Goal: Task Accomplishment & Management: Manage account settings

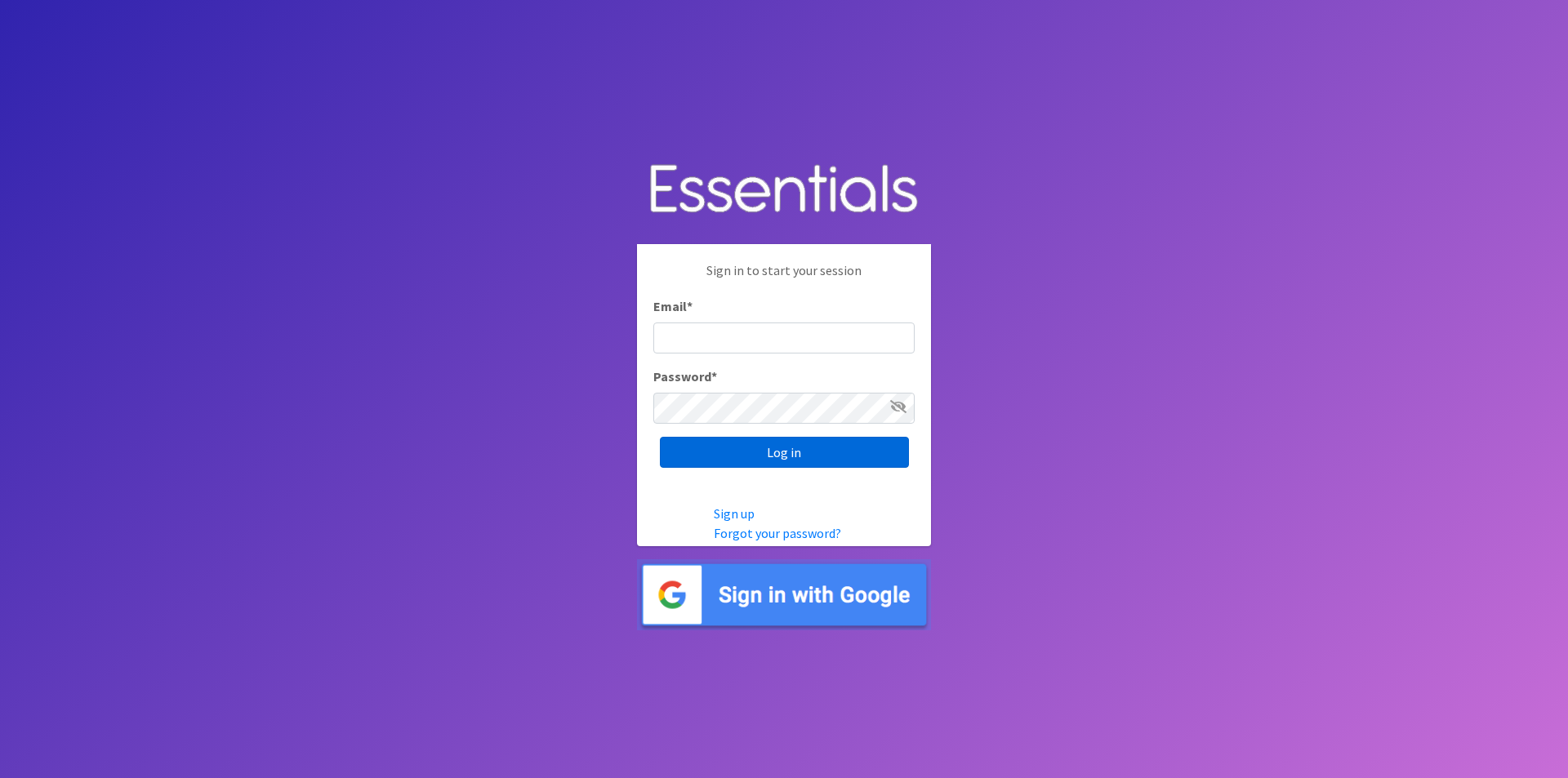
type input "[EMAIL_ADDRESS][DOMAIN_NAME]"
click at [722, 452] on input "Log in" at bounding box center [784, 452] width 249 height 31
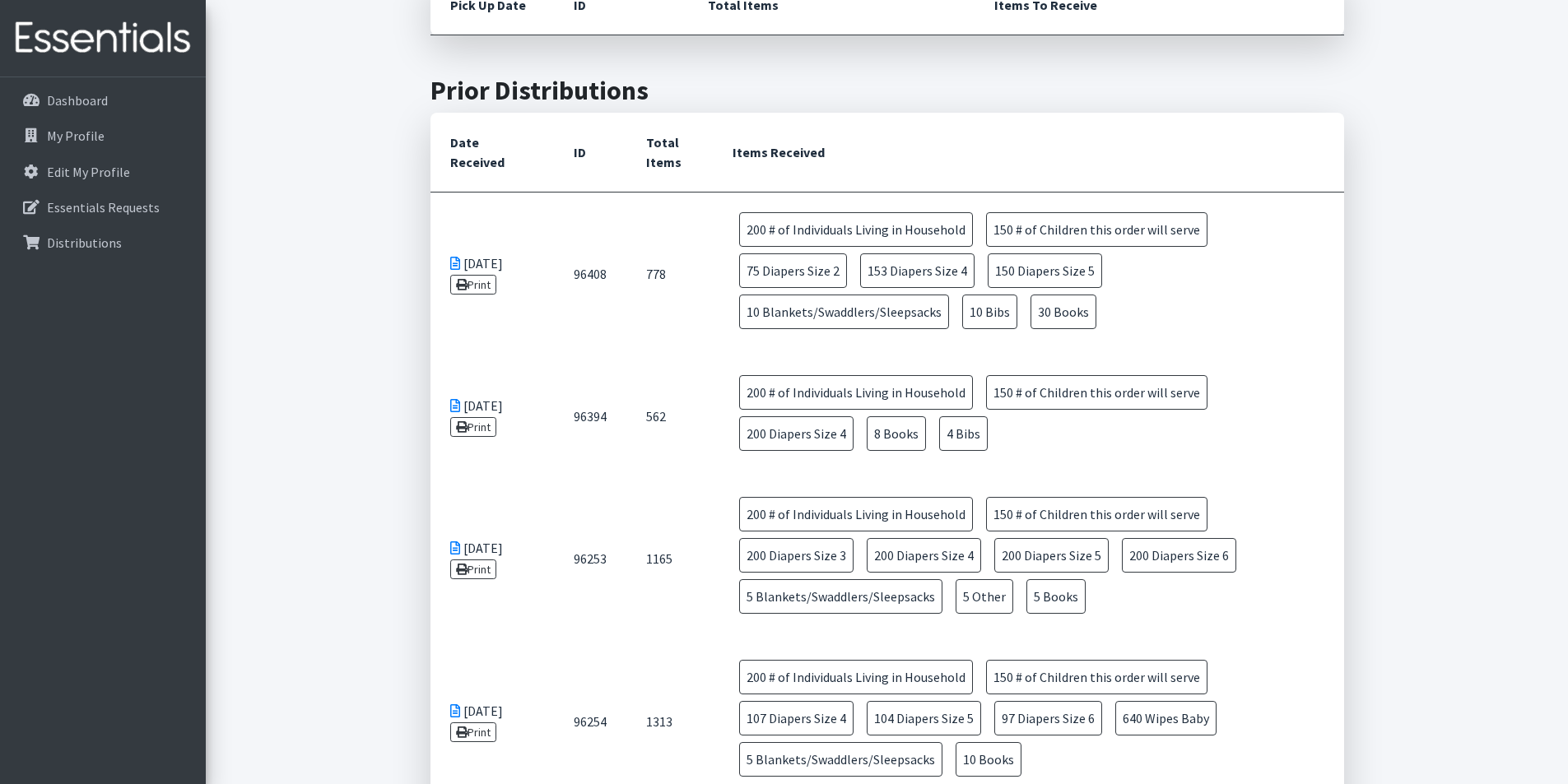
scroll to position [740, 0]
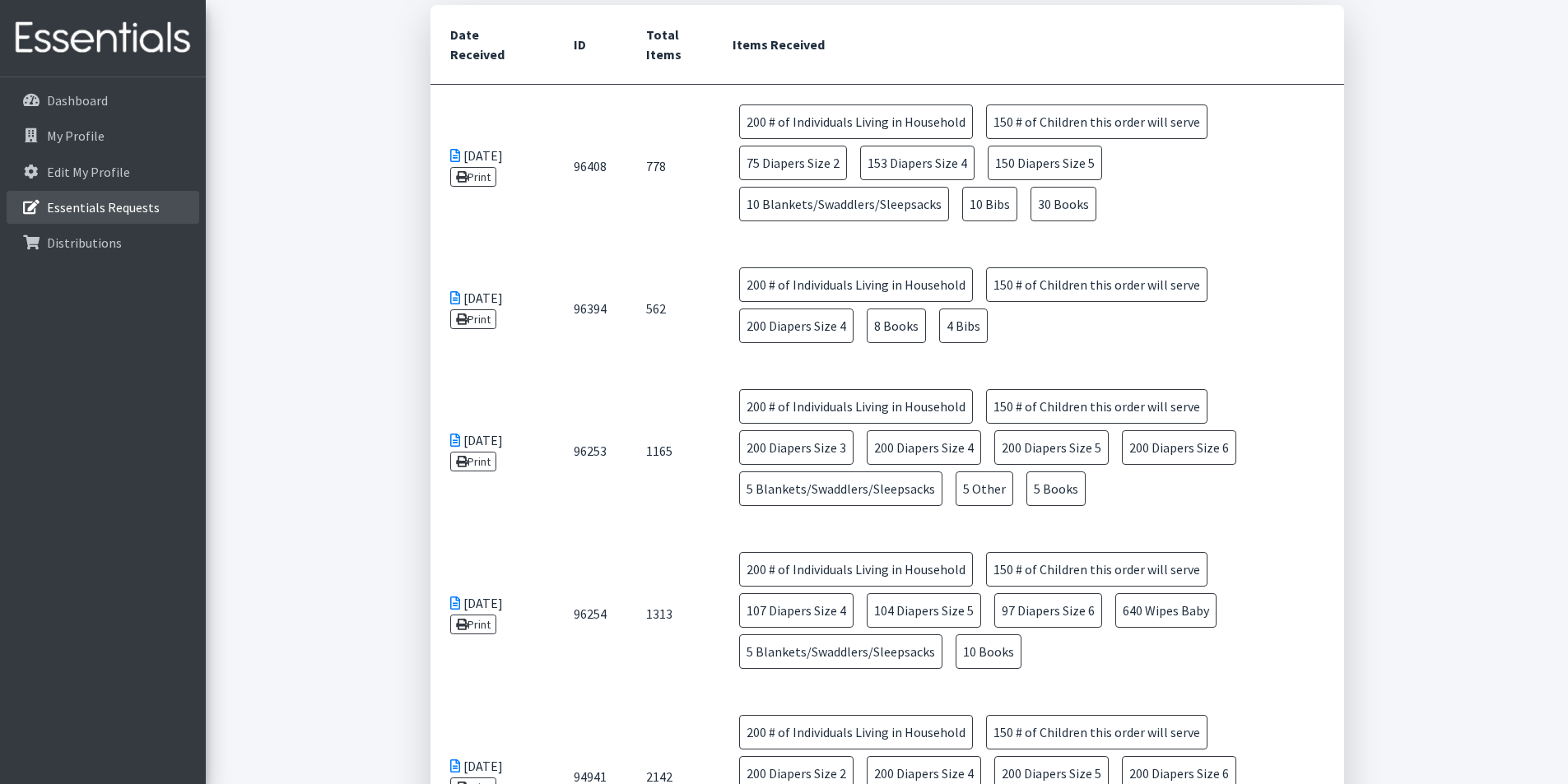
click at [137, 193] on link "Essentials Requests" at bounding box center [103, 207] width 192 height 33
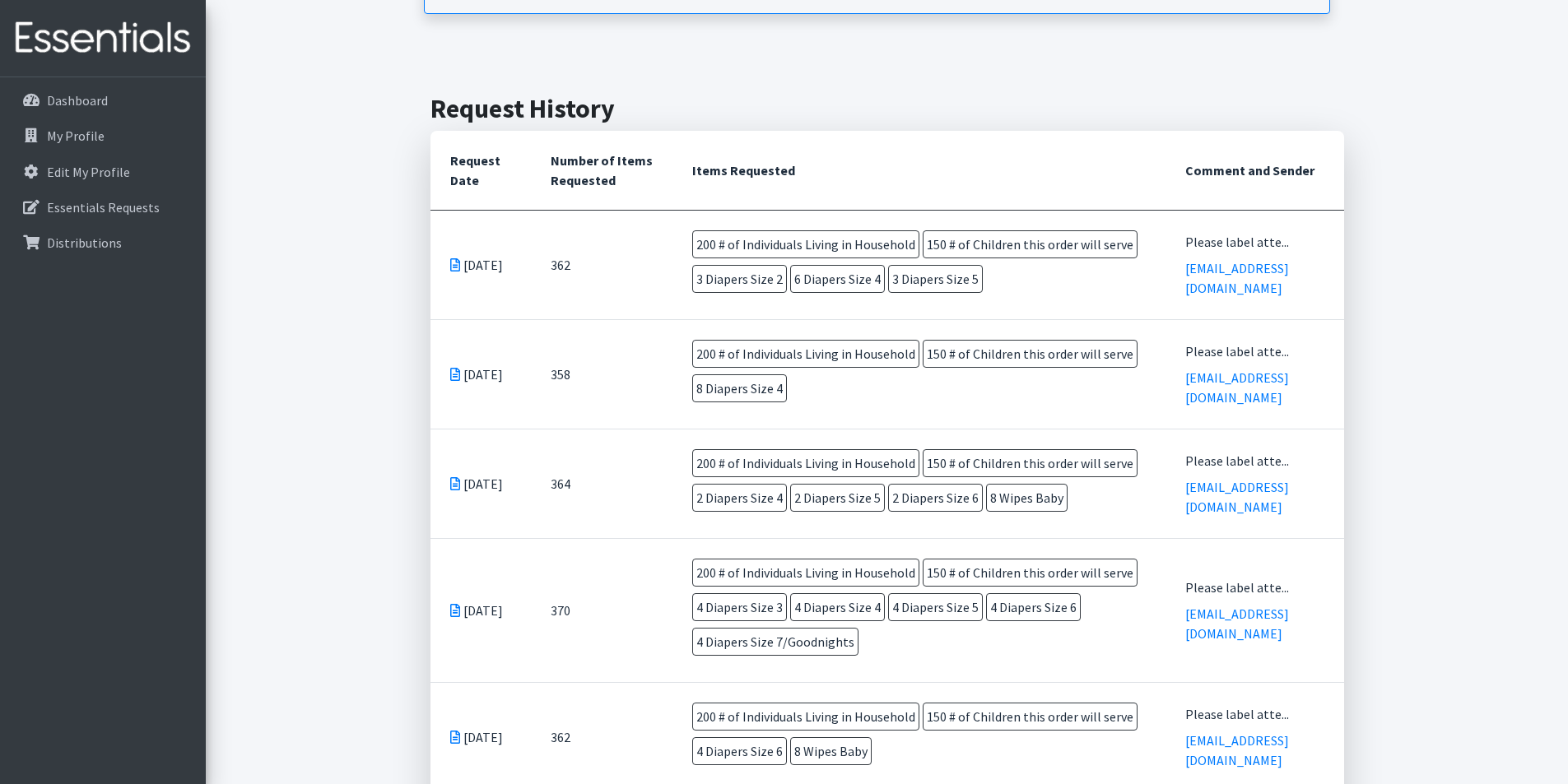
scroll to position [412, 0]
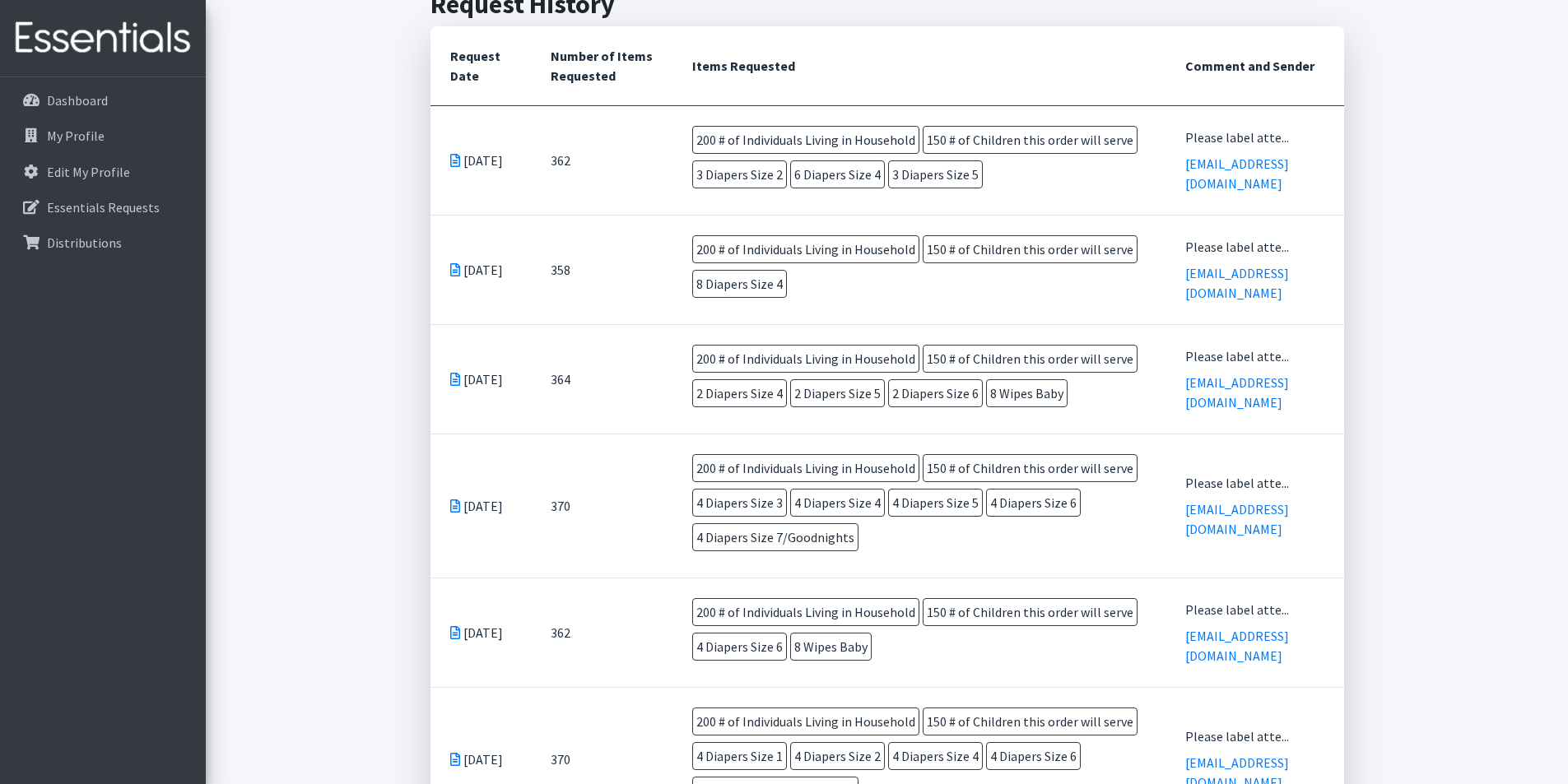
click at [1456, 264] on div "Essentials Requests for [PERSON_NAME] Dorset Home Children's Specialized Hospit…" at bounding box center [886, 521] width 1363 height 1772
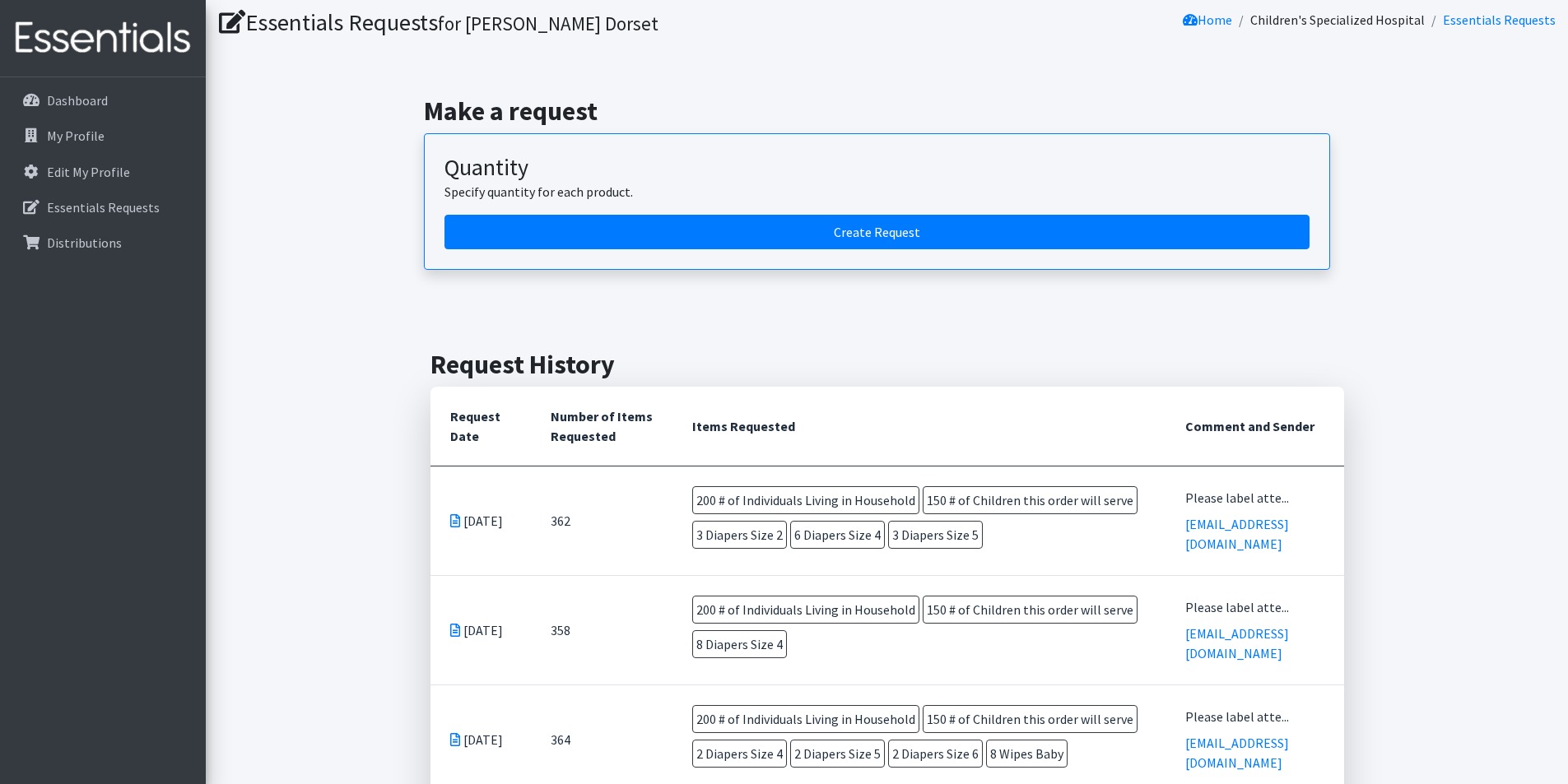
scroll to position [0, 0]
